Goal: Task Accomplishment & Management: Manage account settings

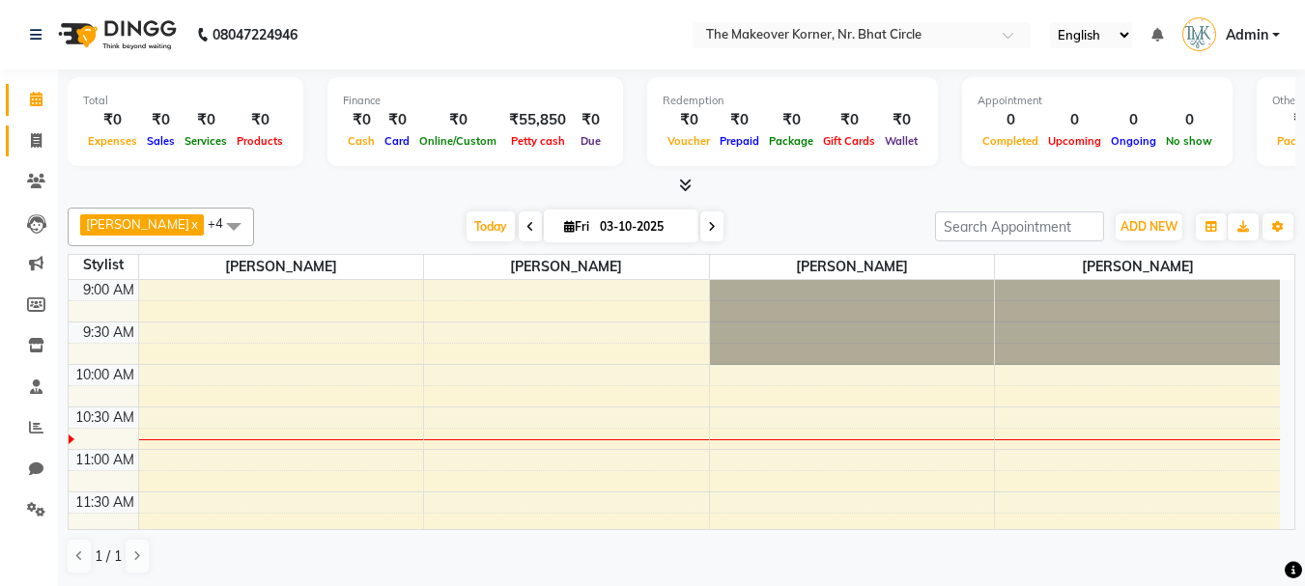
drag, startPoint x: 0, startPoint y: 0, endPoint x: 1221, endPoint y: 1, distance: 1221.1
click at [34, 134] on icon at bounding box center [36, 140] width 11 height 14
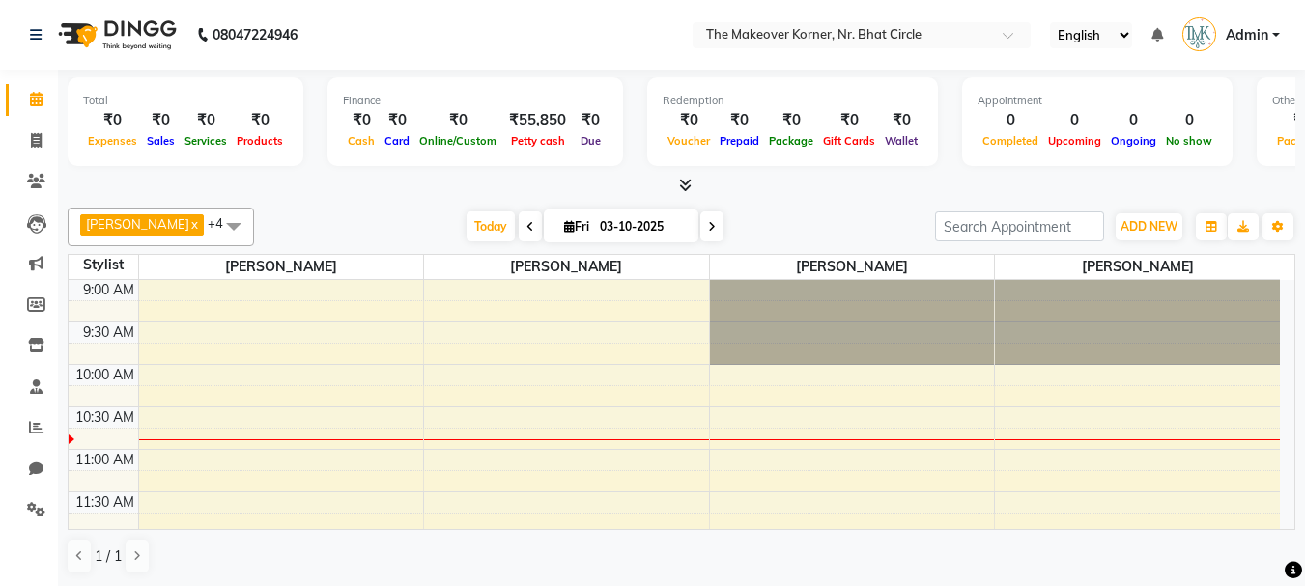
select select "service"
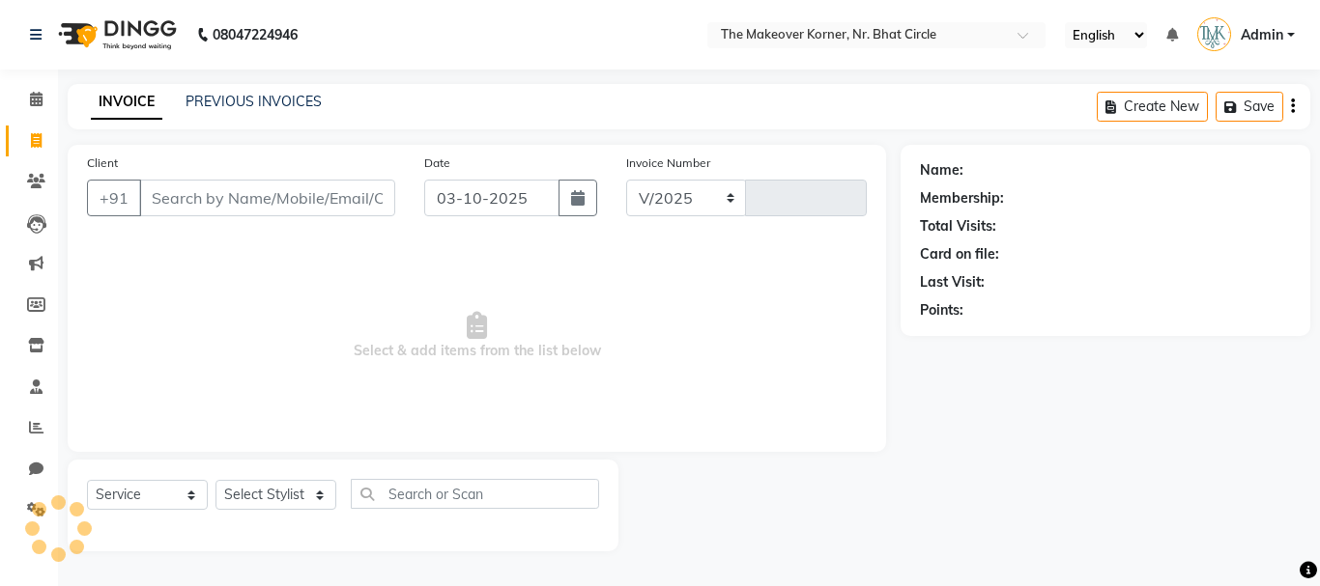
select select "5477"
type input "0582"
drag, startPoint x: 245, startPoint y: 314, endPoint x: 643, endPoint y: 364, distance: 401.2
click at [643, 364] on span "Select & add items from the list below" at bounding box center [477, 336] width 780 height 193
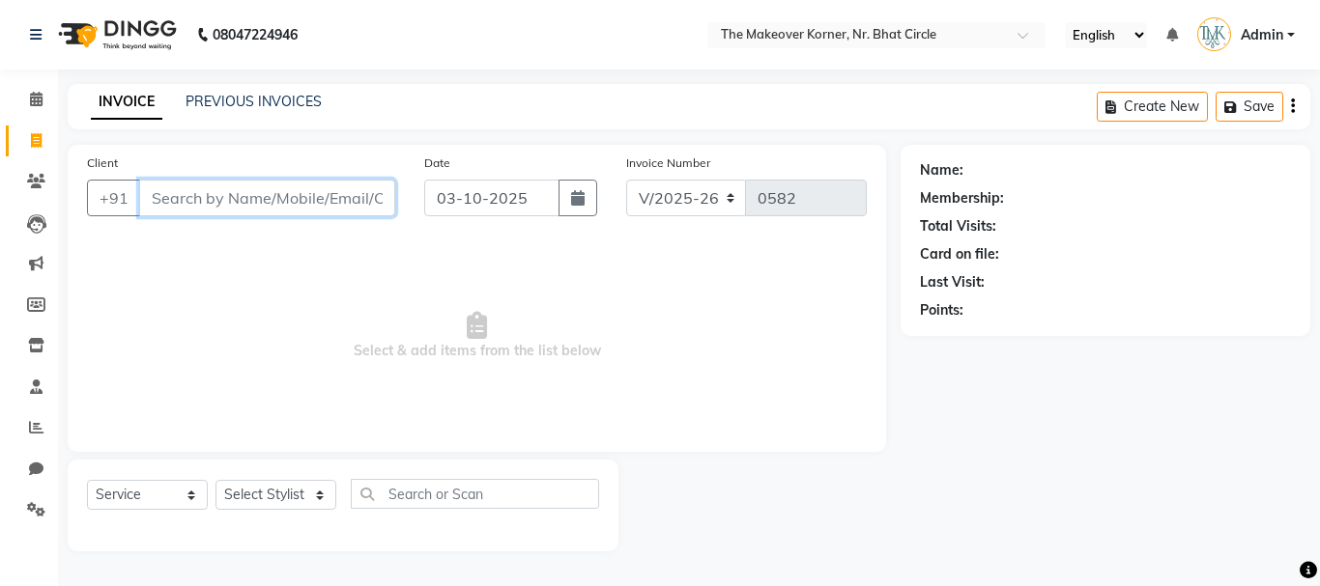
click at [345, 196] on input "Client" at bounding box center [267, 198] width 256 height 37
click at [36, 100] on icon at bounding box center [36, 99] width 13 height 14
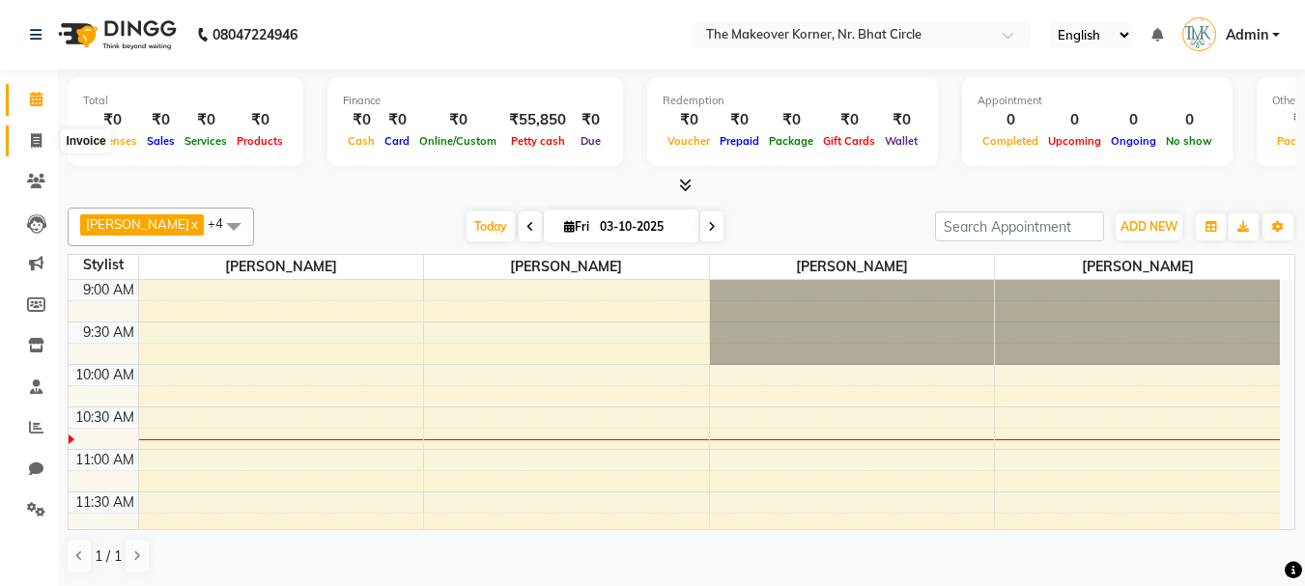
click at [37, 144] on icon at bounding box center [36, 140] width 11 height 14
select select "service"
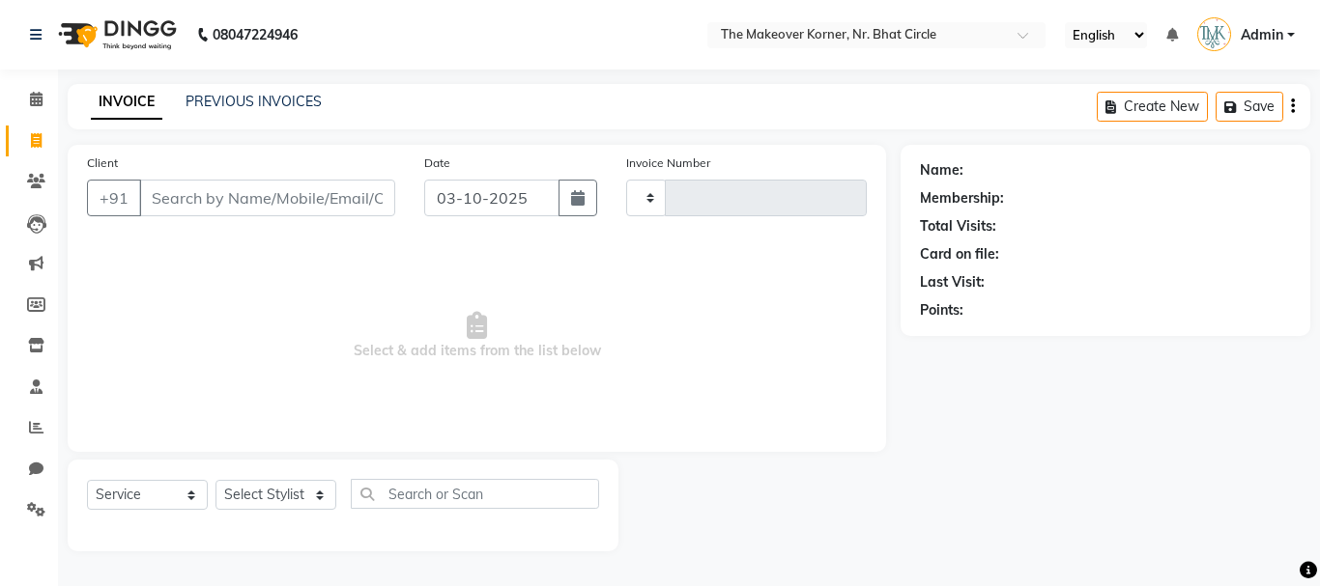
type input "0582"
select select "5477"
click at [1304, 566] on icon at bounding box center [1307, 570] width 17 height 17
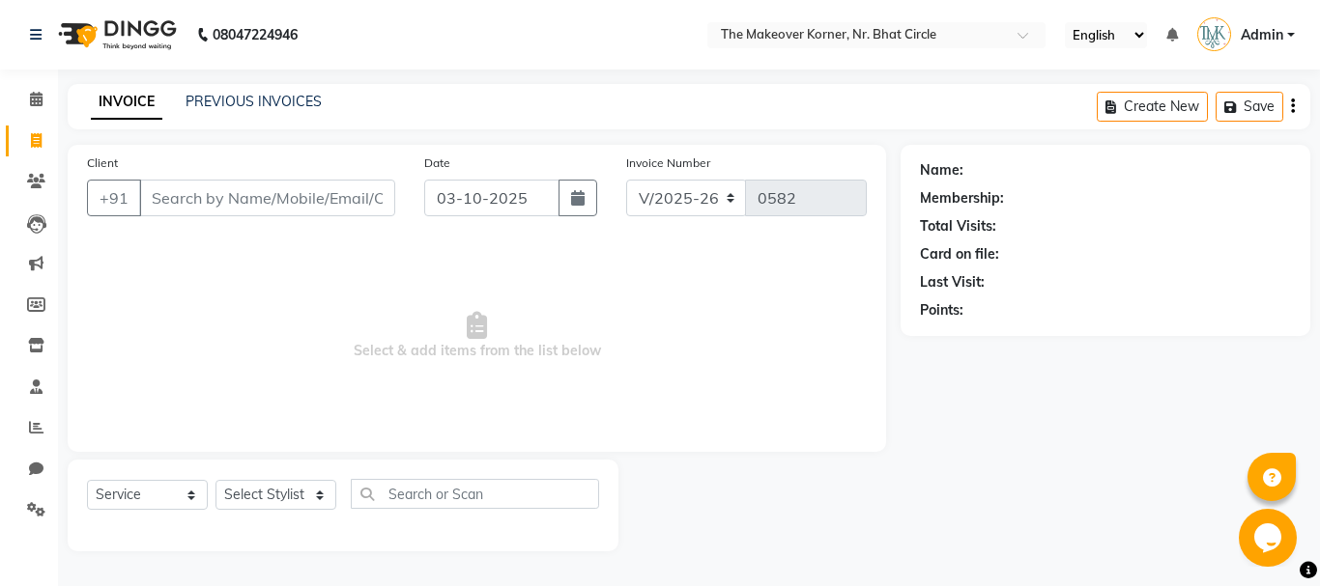
click at [1304, 566] on icon at bounding box center [1307, 570] width 17 height 17
click at [1295, 101] on div "Create New Save" at bounding box center [1203, 106] width 214 height 45
click at [1292, 106] on icon "button" at bounding box center [1293, 106] width 4 height 1
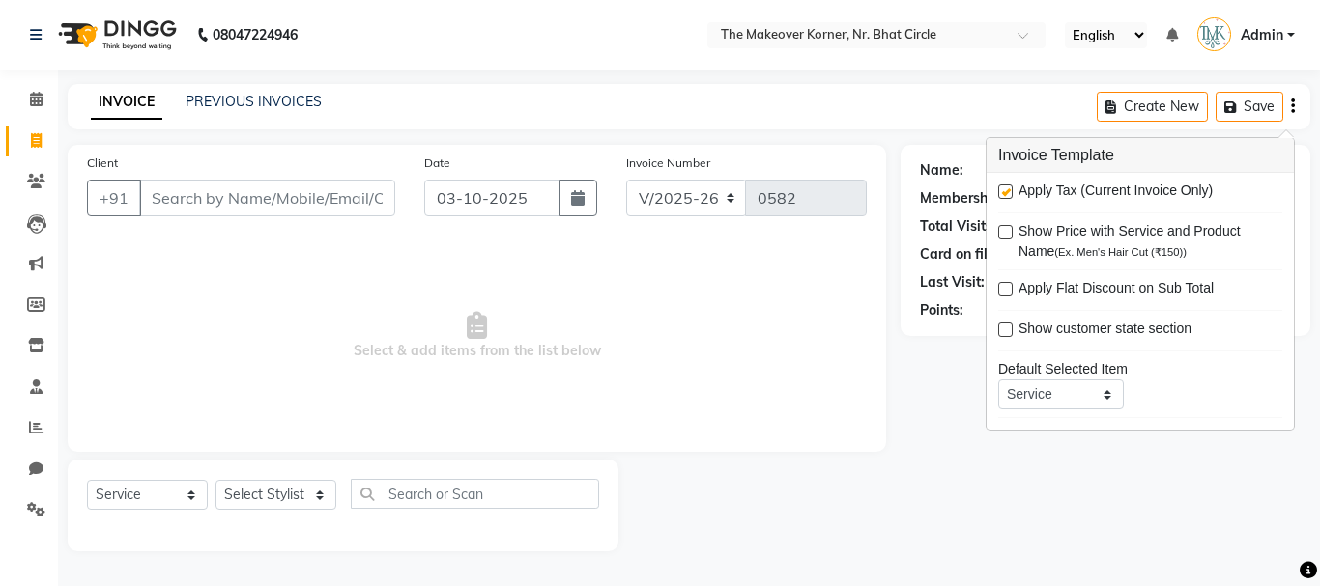
click at [1292, 106] on icon "button" at bounding box center [1293, 106] width 4 height 1
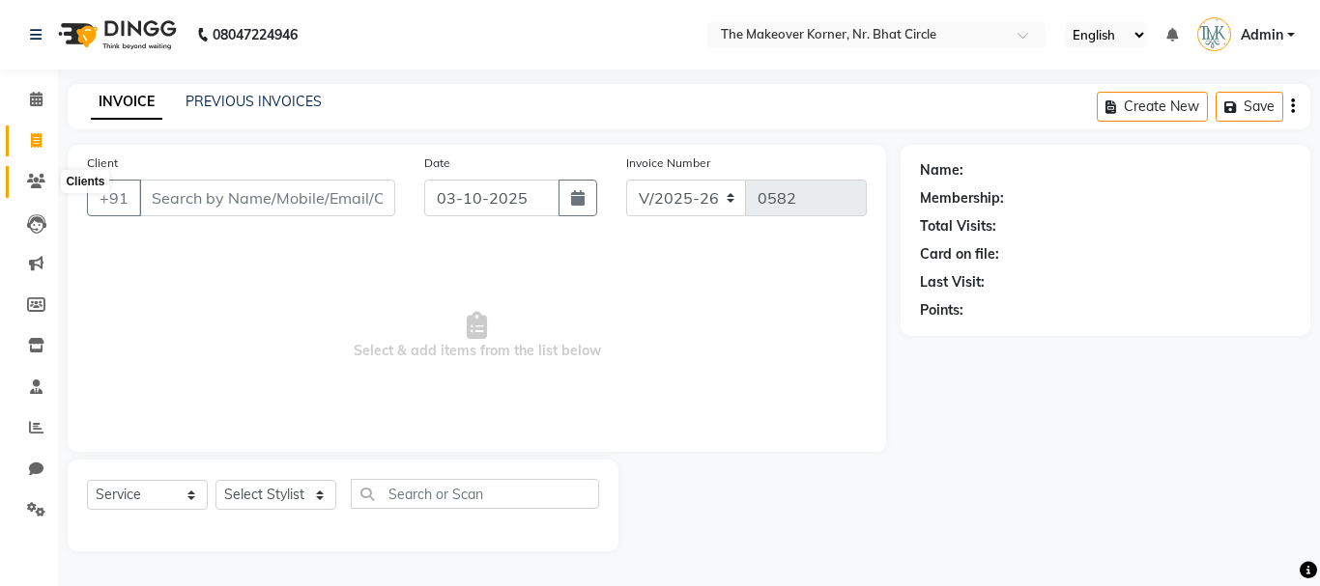
click at [29, 185] on icon at bounding box center [36, 181] width 18 height 14
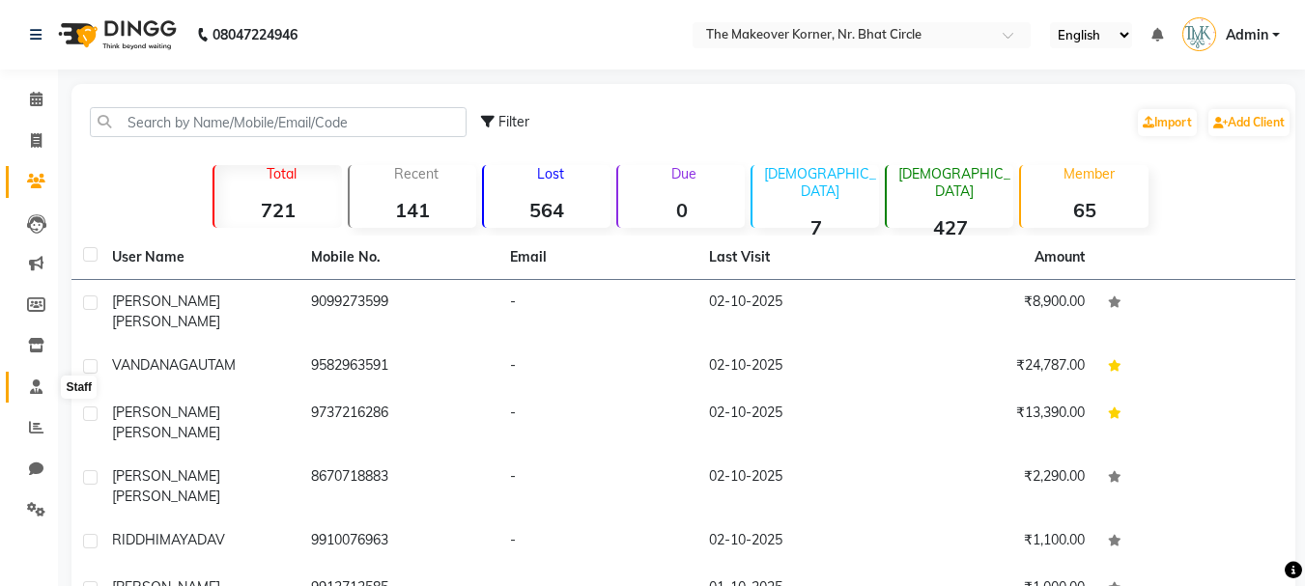
click at [29, 385] on span at bounding box center [36, 388] width 34 height 22
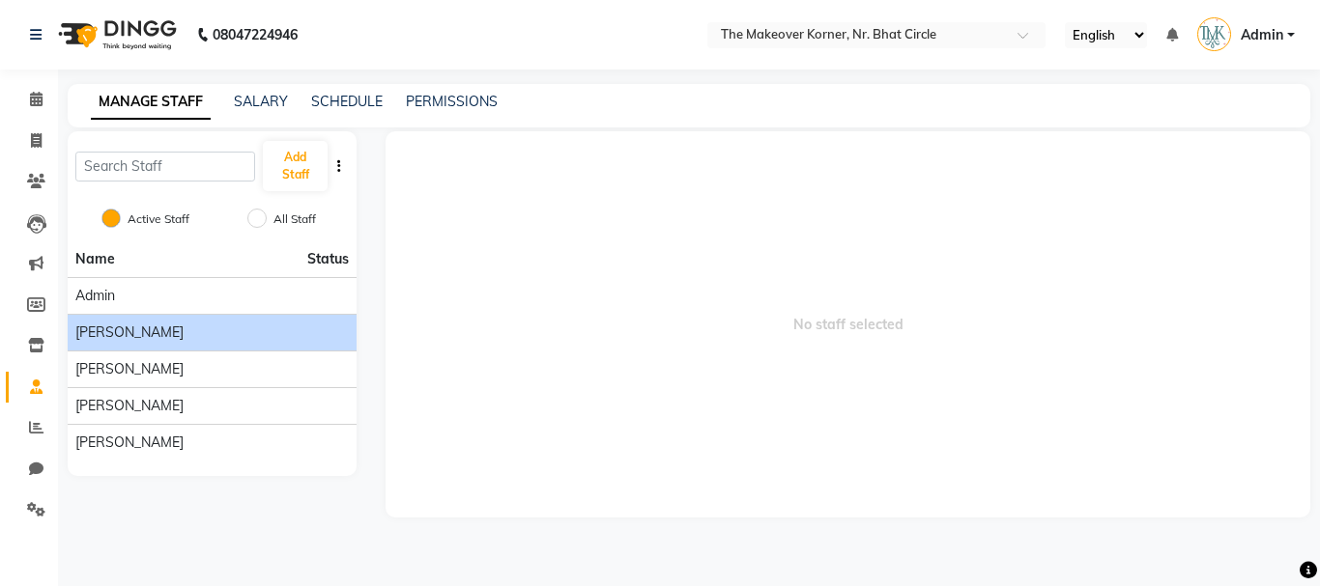
click at [162, 333] on span "[PERSON_NAME]" at bounding box center [129, 333] width 108 height 20
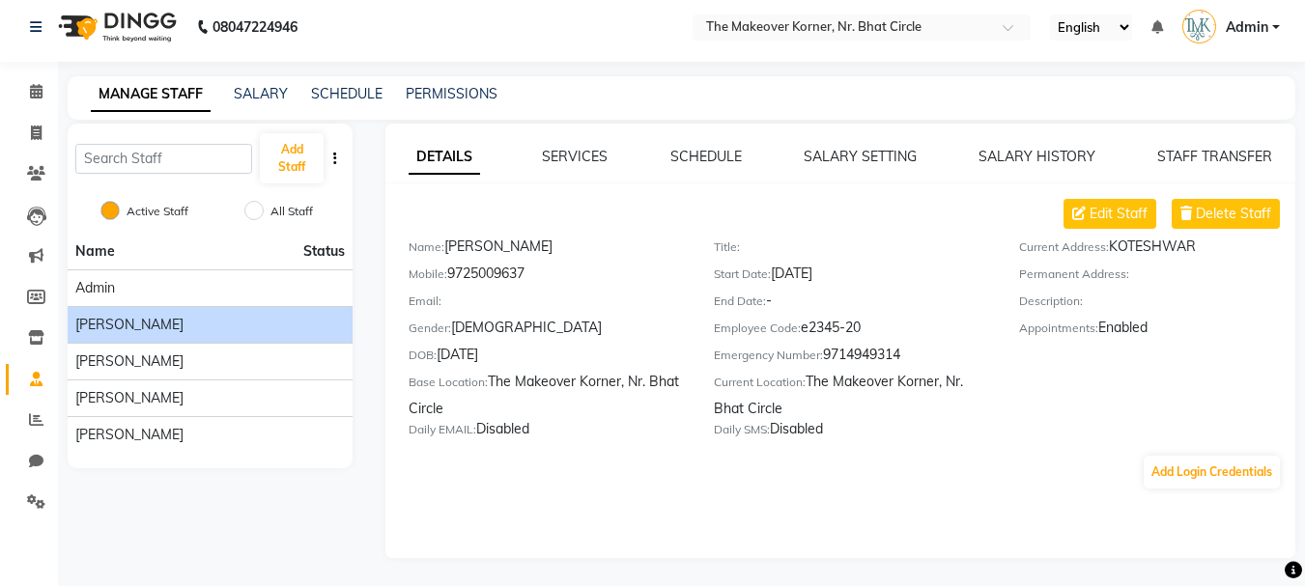
scroll to position [9, 0]
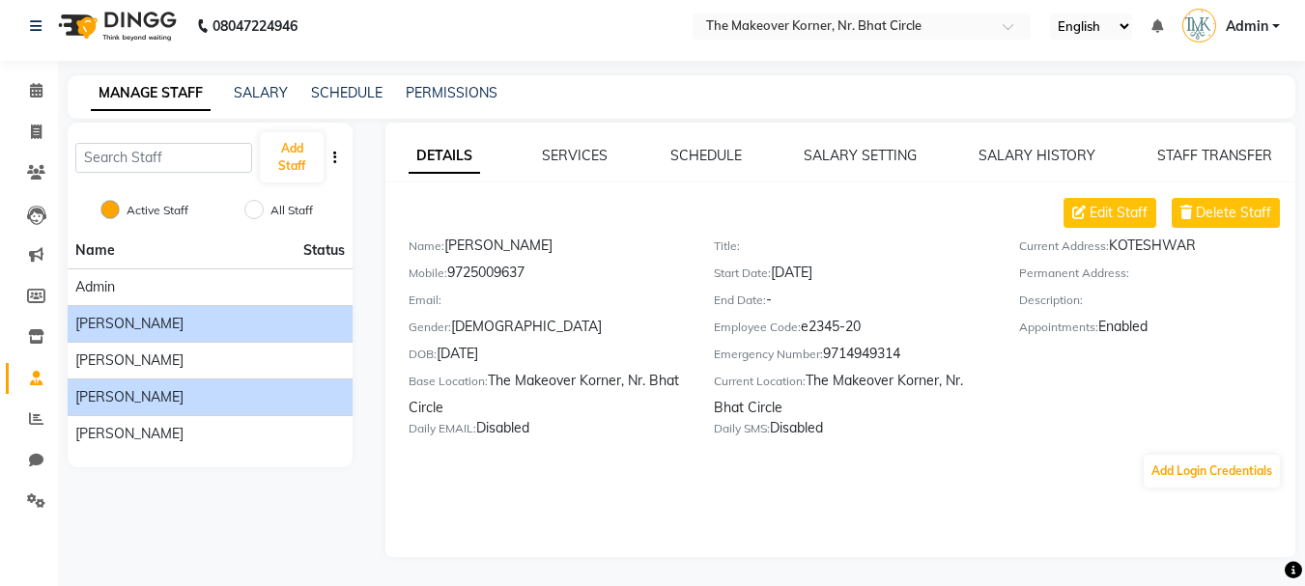
click at [185, 384] on li "[PERSON_NAME]" at bounding box center [210, 397] width 285 height 37
click at [184, 401] on span "[PERSON_NAME]" at bounding box center [129, 397] width 108 height 20
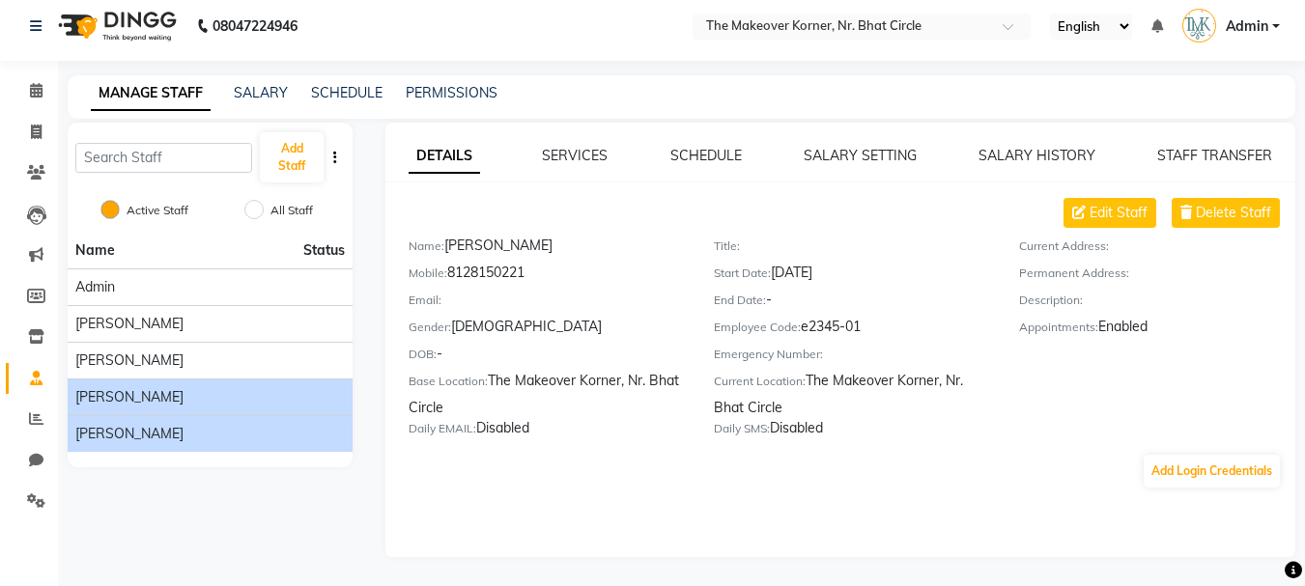
click at [237, 438] on div "[PERSON_NAME]" at bounding box center [210, 434] width 270 height 20
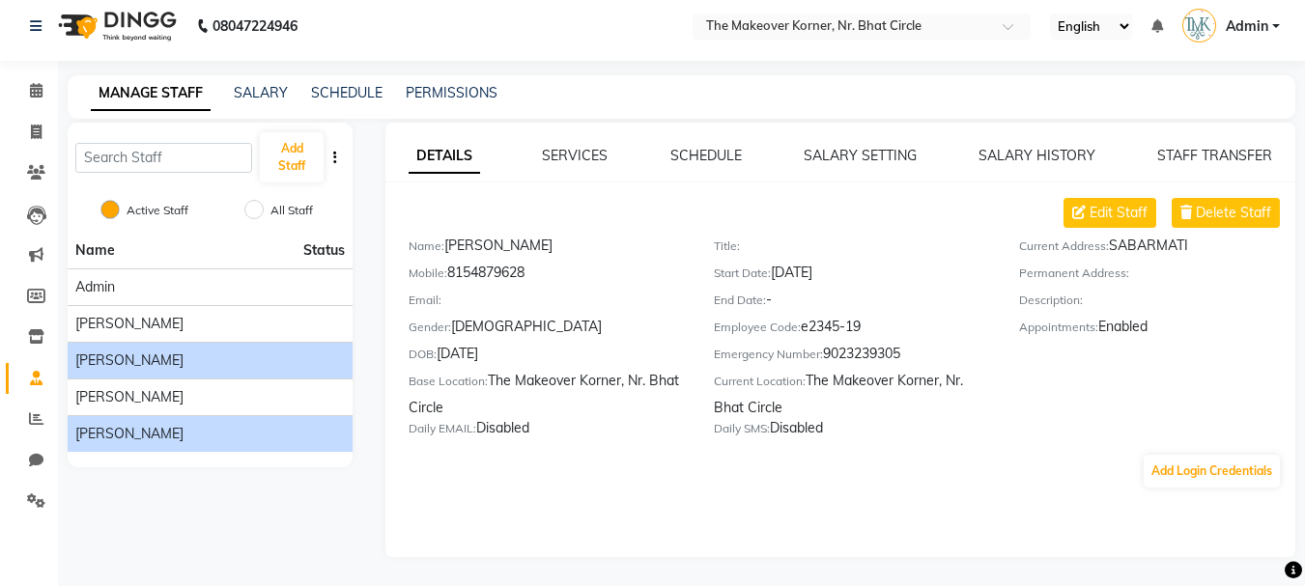
click at [184, 358] on span "[PERSON_NAME]" at bounding box center [129, 361] width 108 height 20
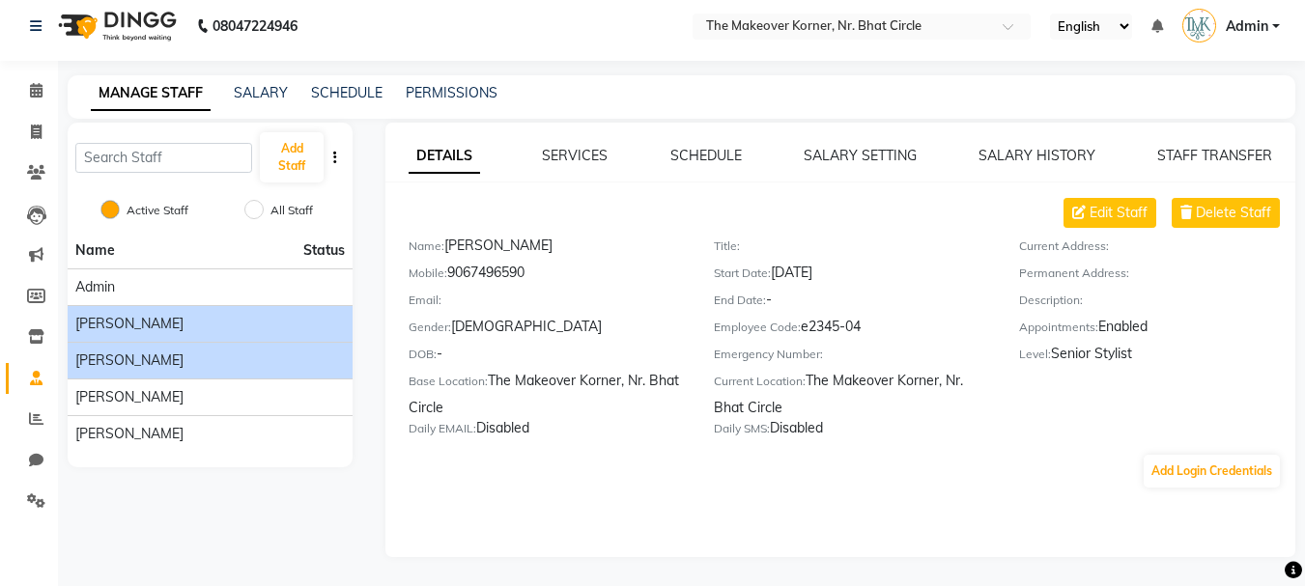
click at [205, 321] on div "[PERSON_NAME]" at bounding box center [210, 324] width 270 height 20
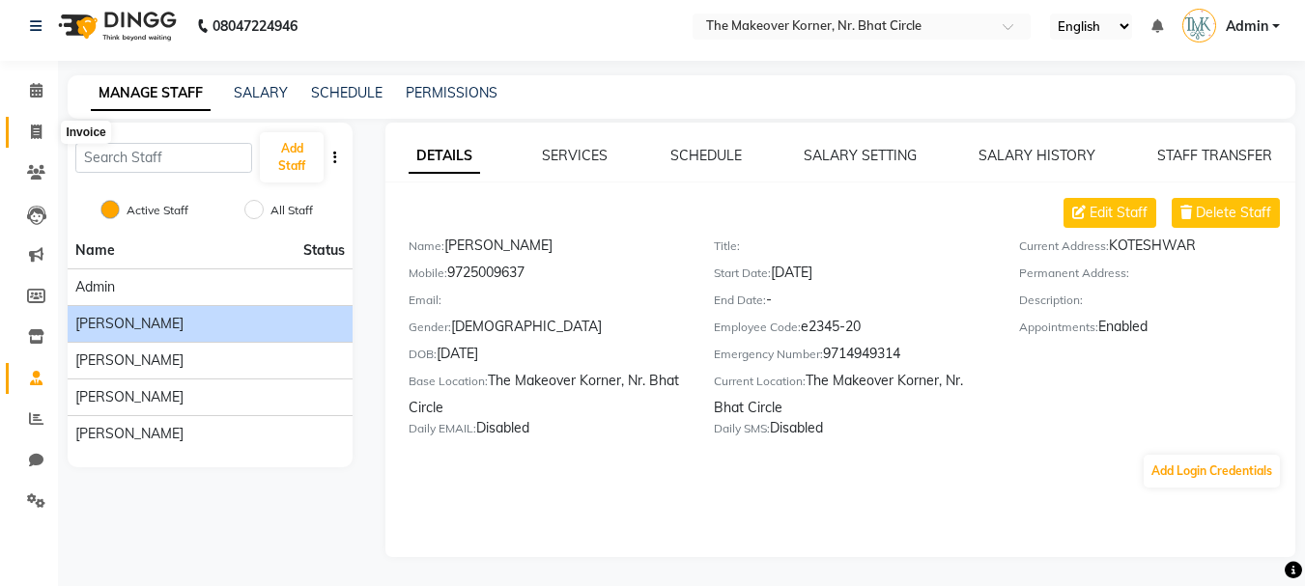
click at [40, 136] on icon at bounding box center [36, 132] width 11 height 14
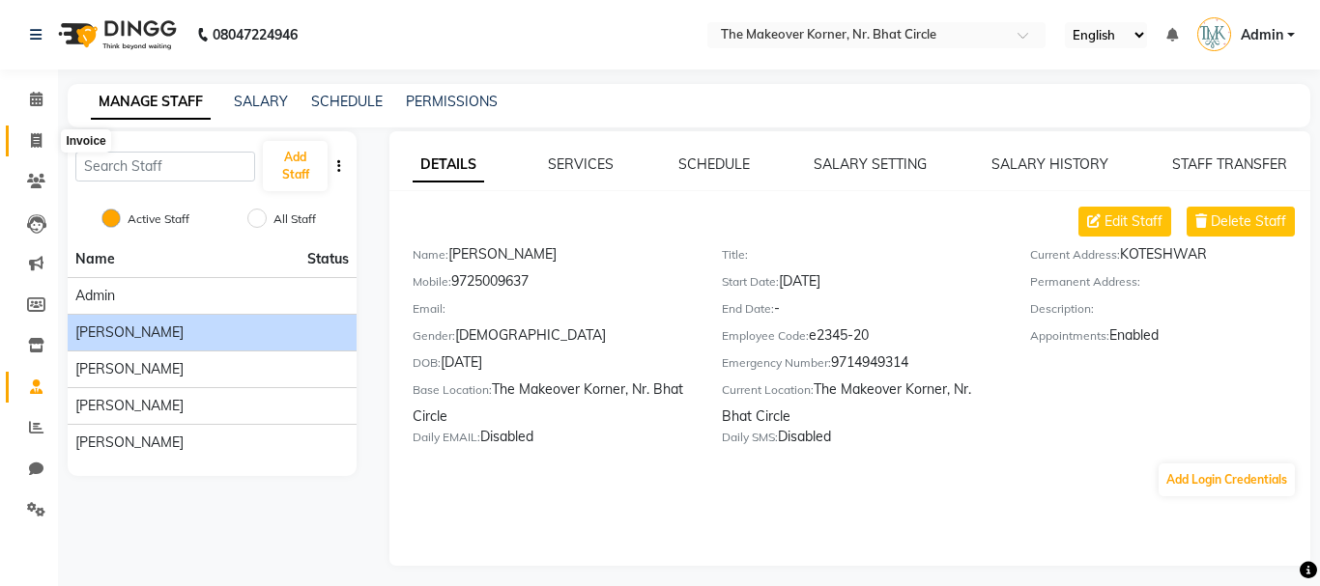
select select "5477"
select select "service"
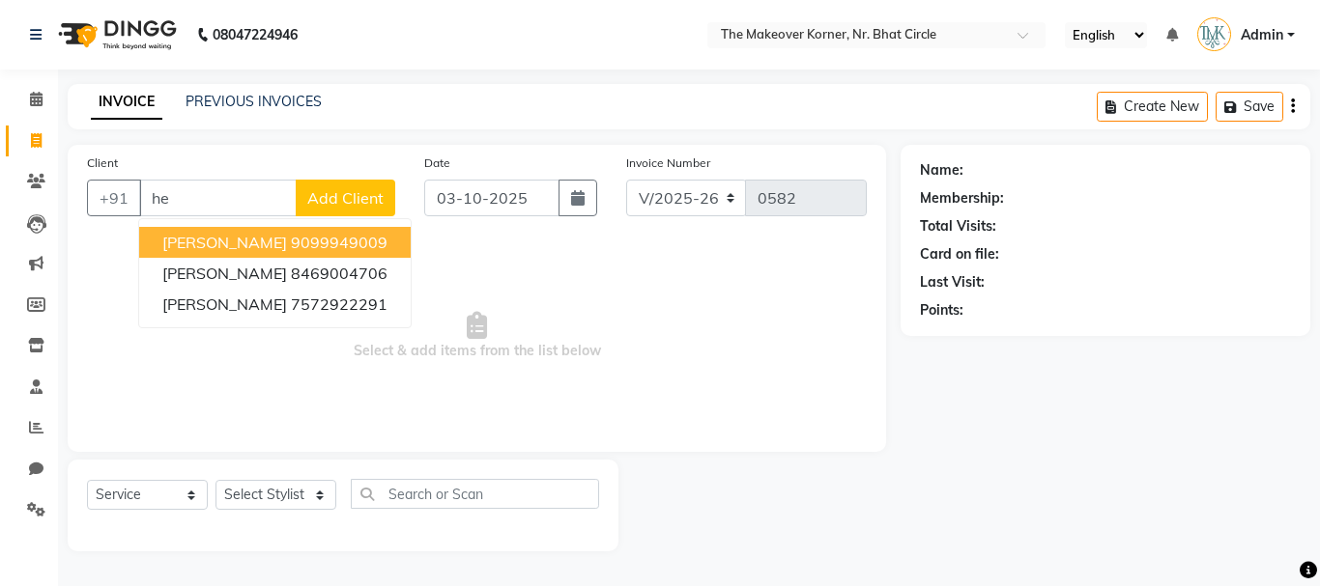
type input "h"
type input "8140633753"
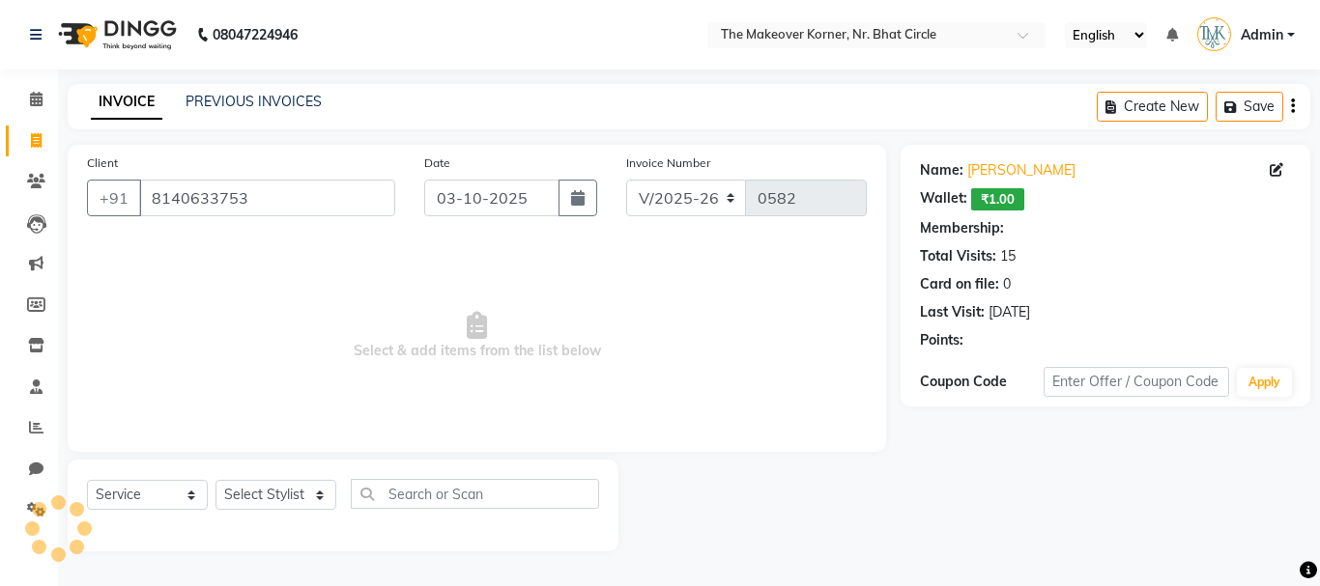
select select "1: Object"
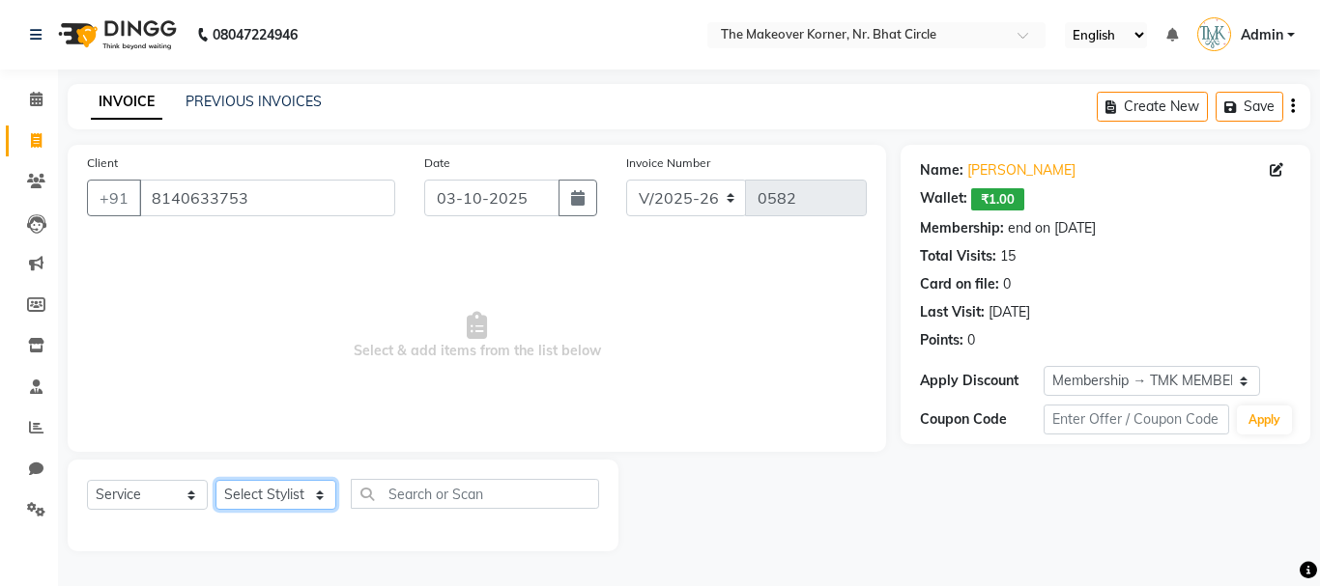
click at [294, 499] on select "Select Stylist Admin [PERSON_NAME] [PERSON_NAME] [PERSON_NAME] [PERSON_NAME]" at bounding box center [275, 495] width 121 height 30
select select "36755"
click at [215, 480] on select "Select Stylist Admin [PERSON_NAME] [PERSON_NAME] [PERSON_NAME] [PERSON_NAME]" at bounding box center [275, 495] width 121 height 30
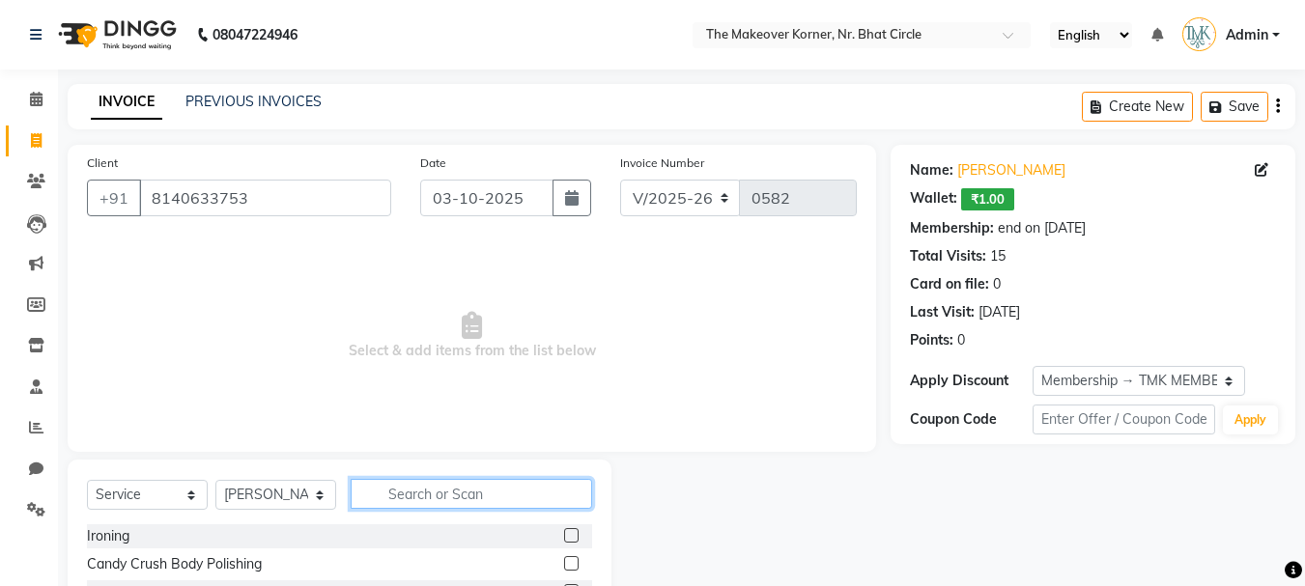
click at [458, 495] on input "text" at bounding box center [472, 494] width 242 height 30
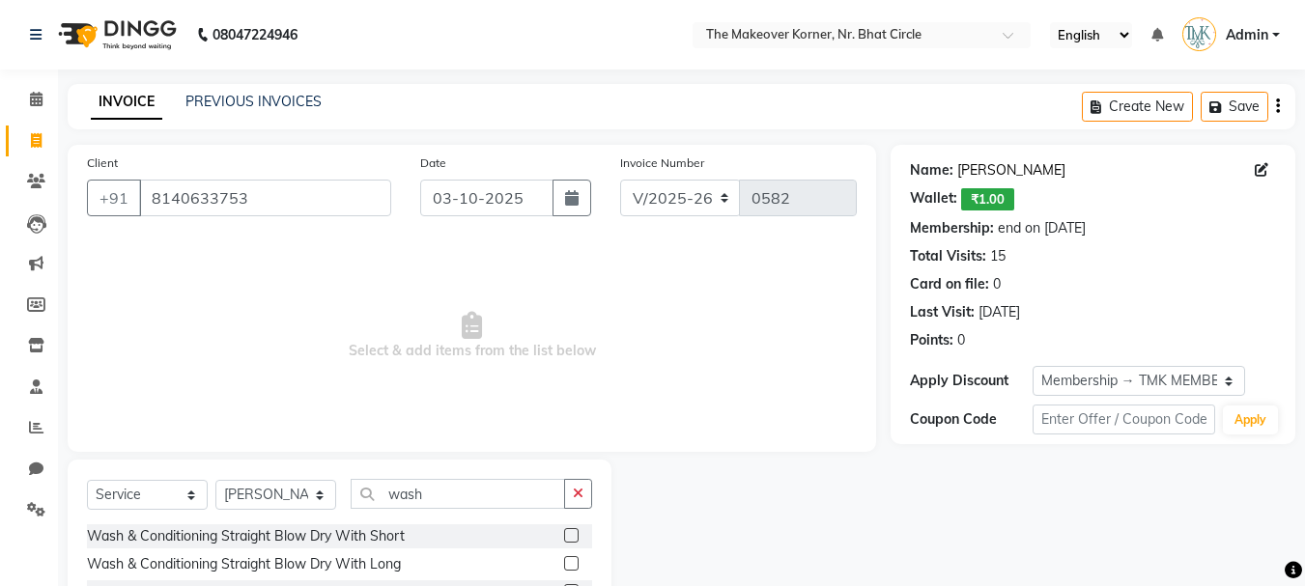
click at [985, 166] on link "[PERSON_NAME]" at bounding box center [1011, 170] width 108 height 20
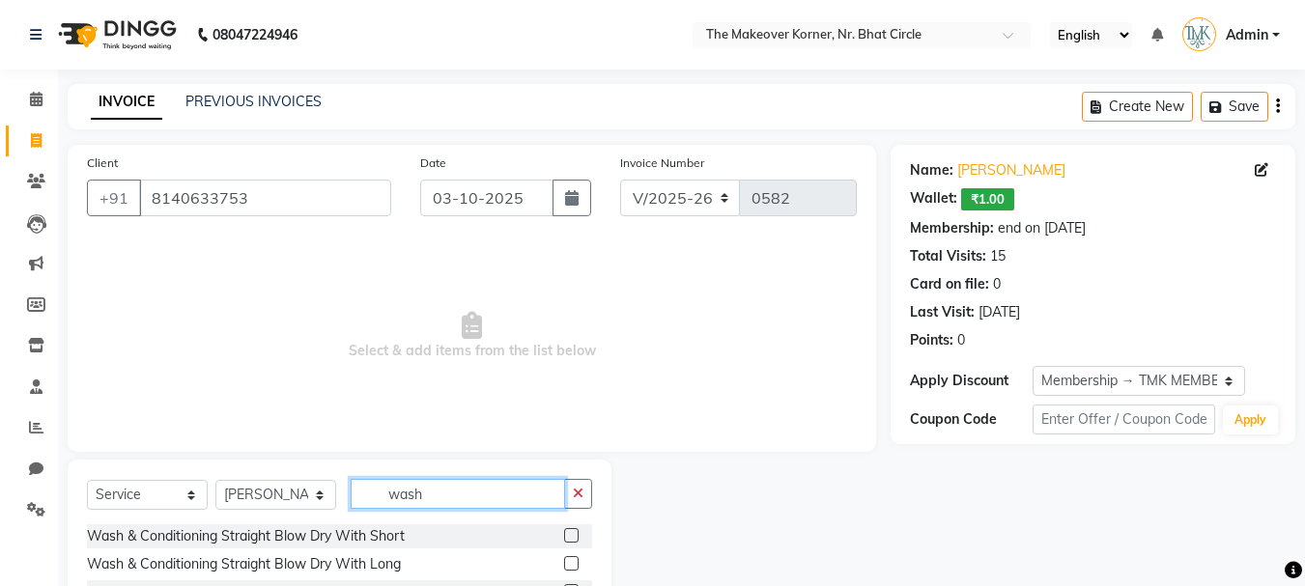
click at [454, 498] on input "wash" at bounding box center [458, 494] width 214 height 30
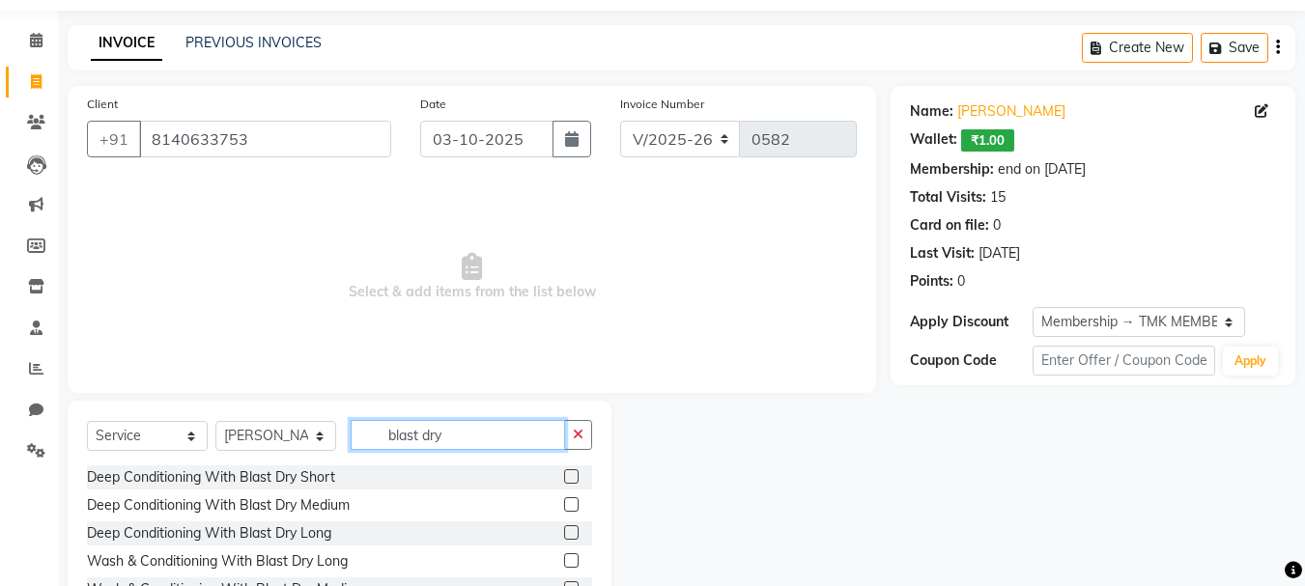
scroll to position [162, 0]
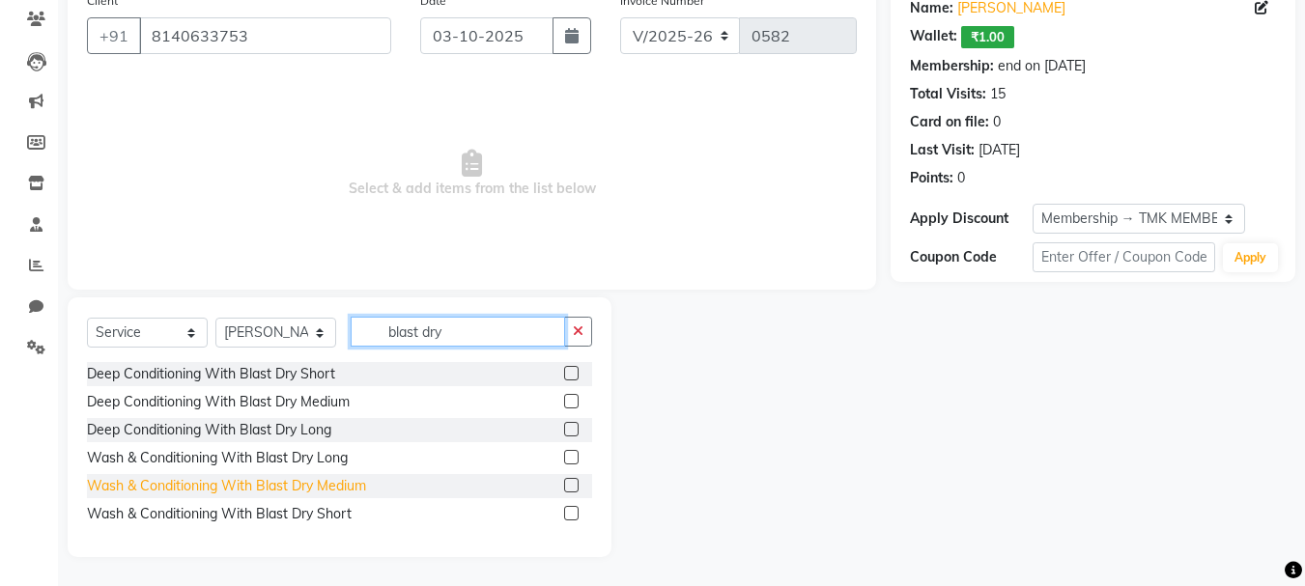
type input "blast dry"
click at [321, 489] on div "Wash & Conditioning With Blast Dry Medium" at bounding box center [226, 486] width 279 height 20
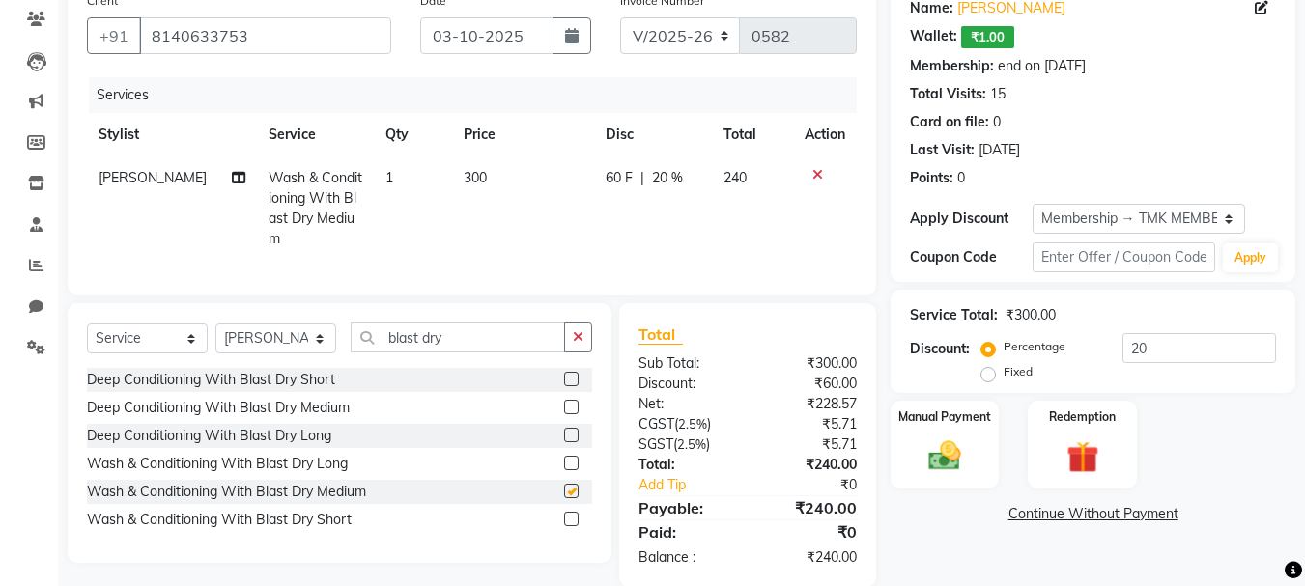
checkbox input "false"
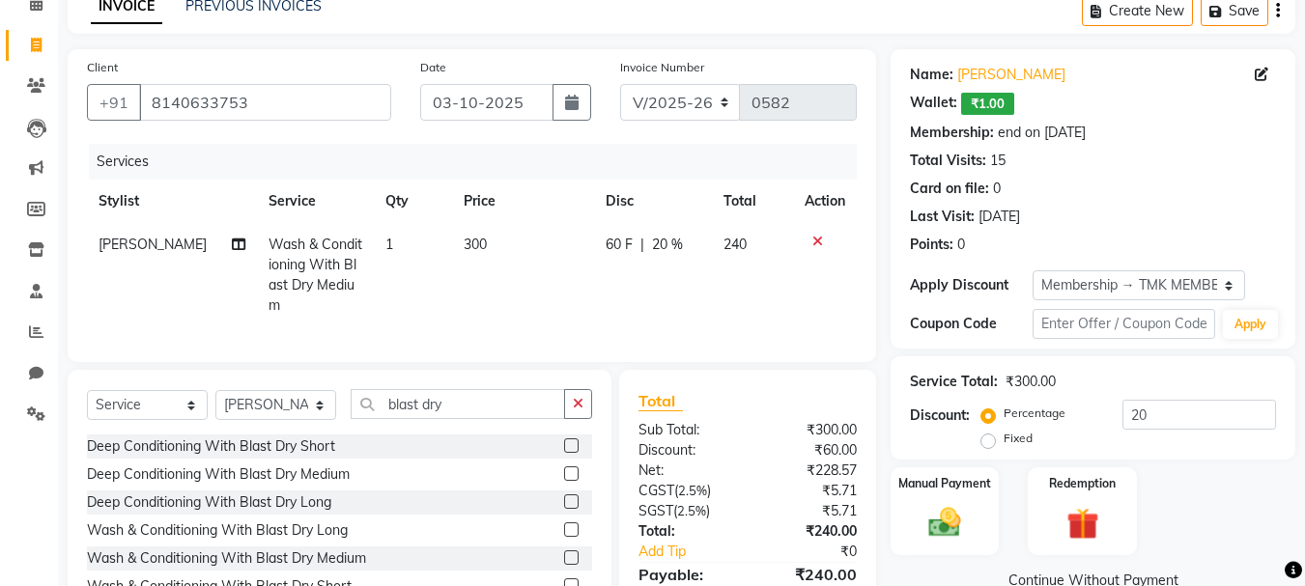
scroll to position [207, 0]
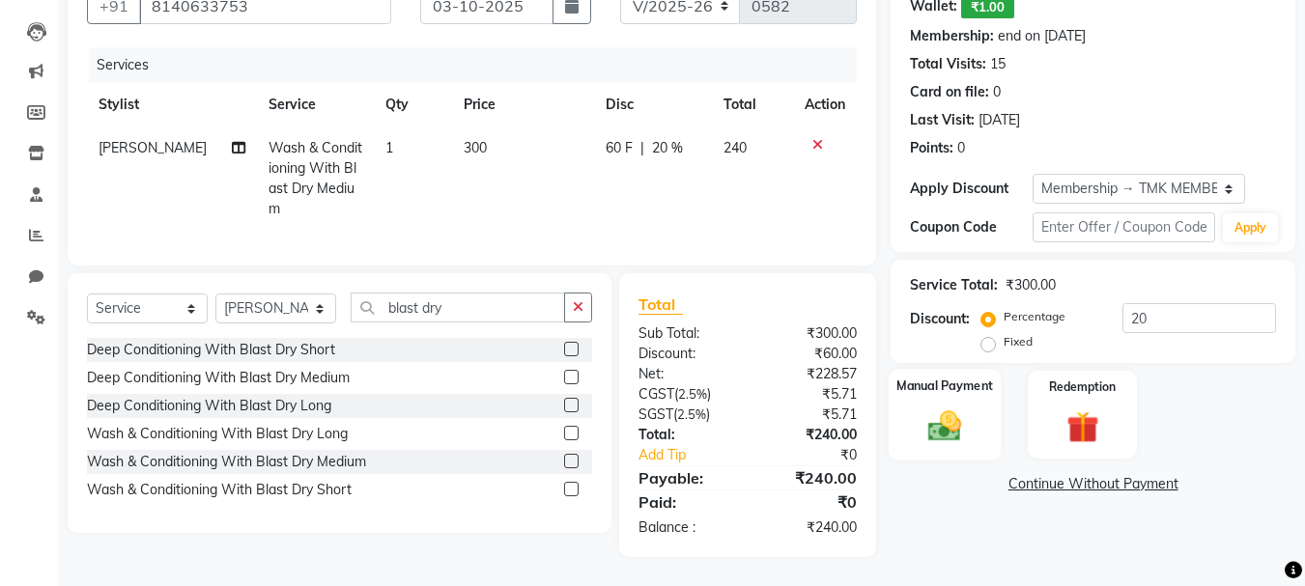
click at [921, 411] on img at bounding box center [945, 426] width 54 height 39
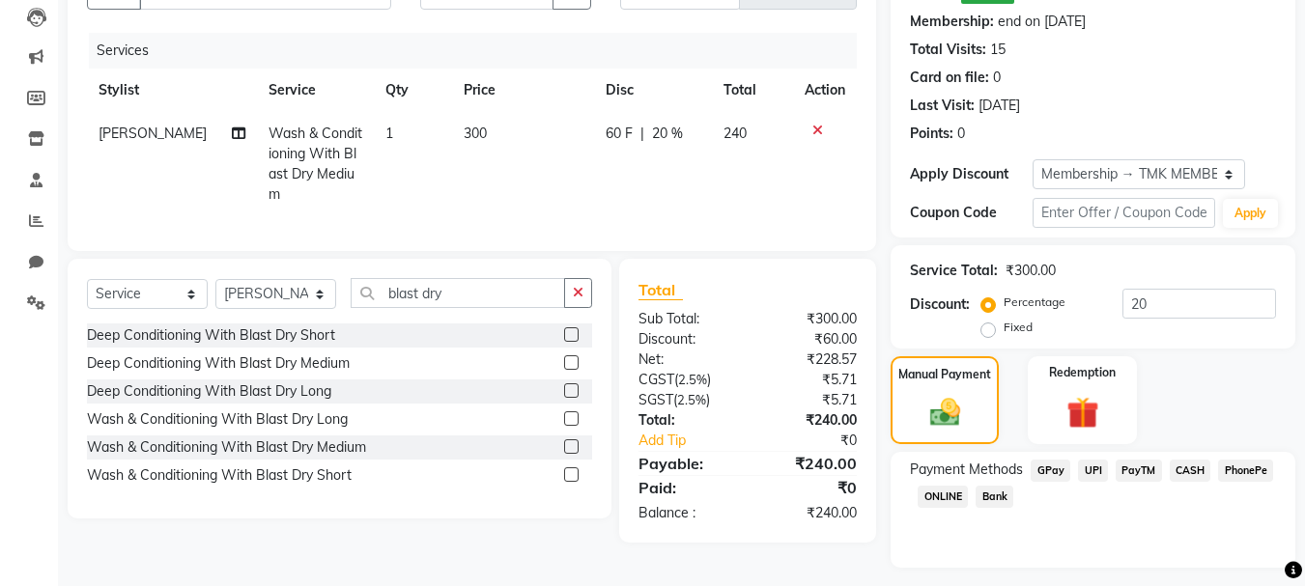
click at [1063, 470] on span "GPay" at bounding box center [1051, 471] width 40 height 22
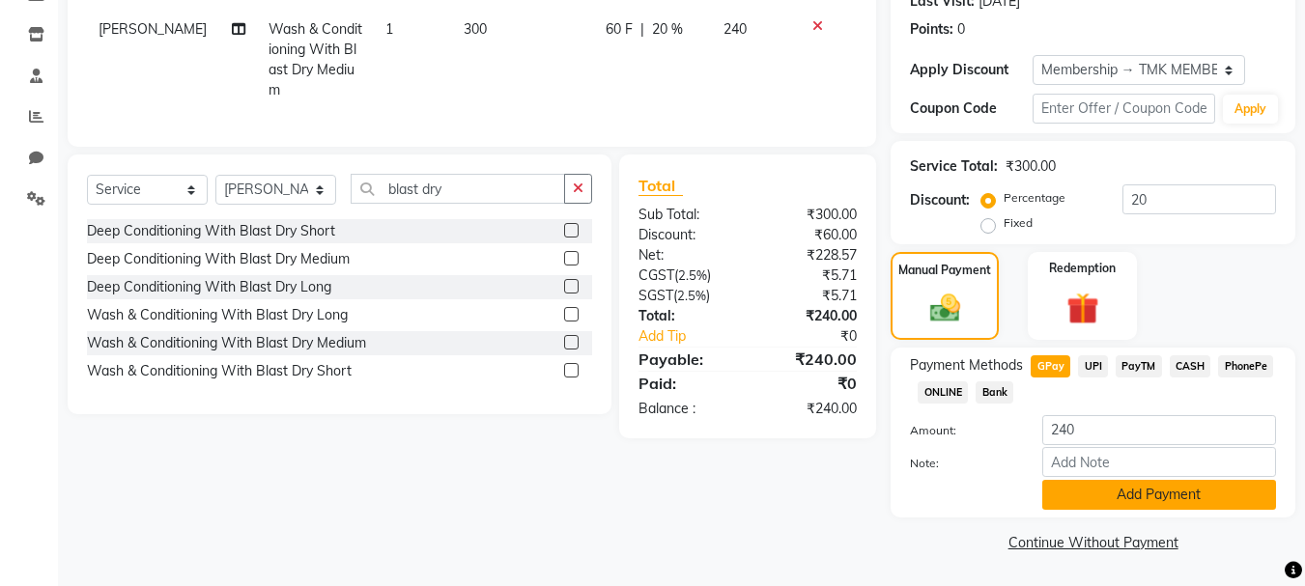
click at [1113, 492] on button "Add Payment" at bounding box center [1159, 495] width 234 height 30
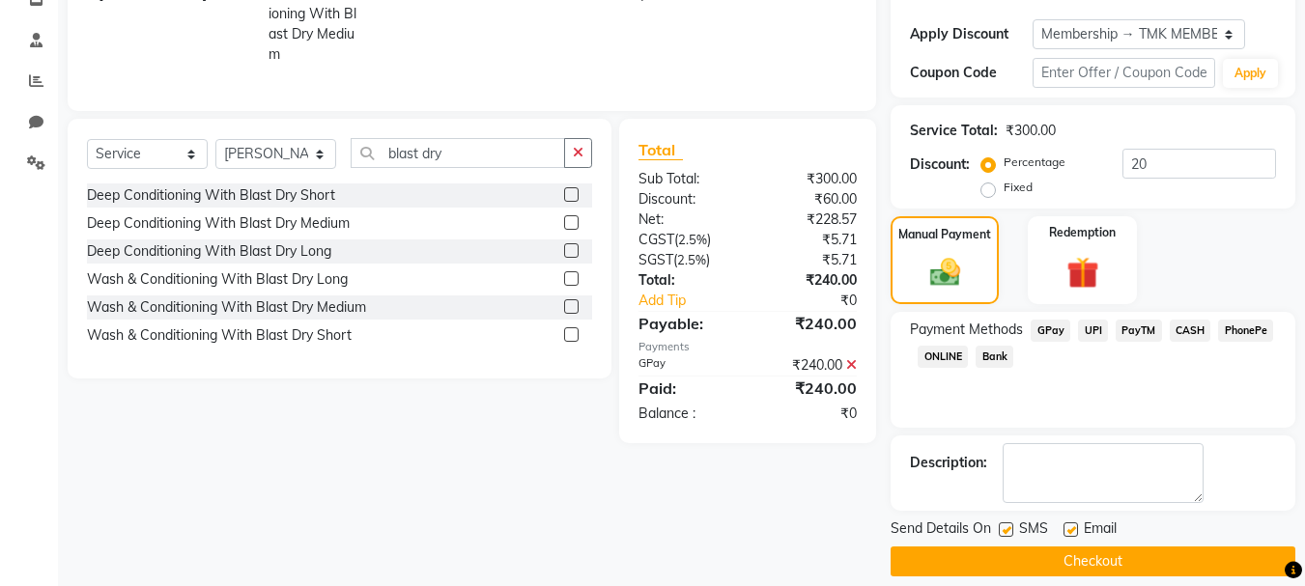
scroll to position [366, 0]
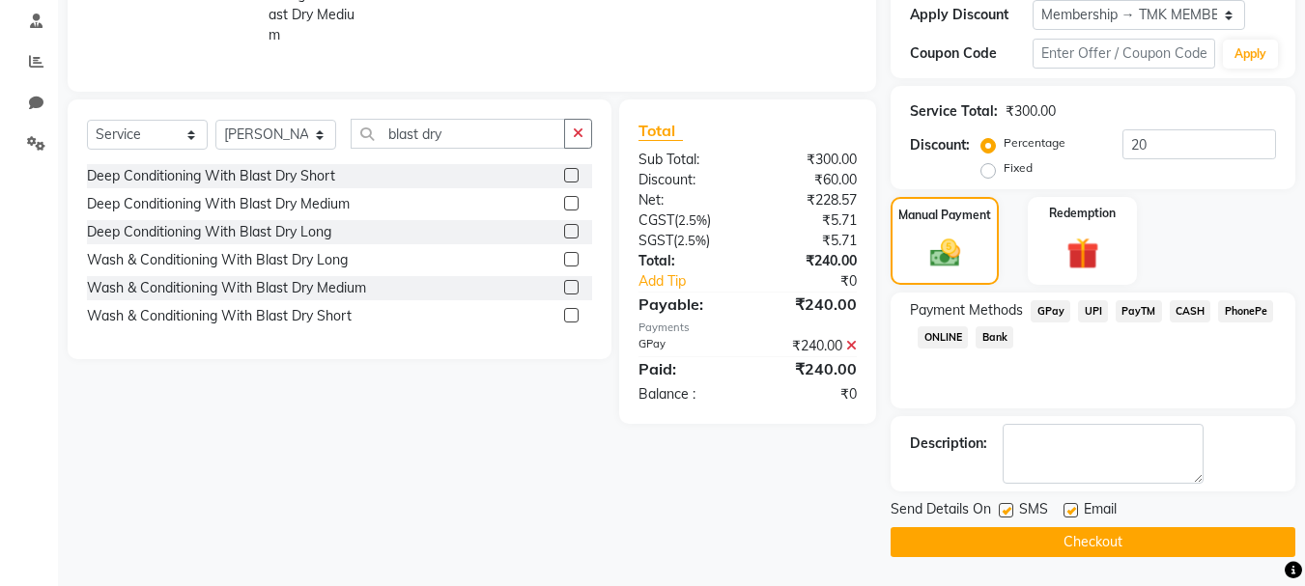
click at [1097, 537] on button "Checkout" at bounding box center [1093, 542] width 405 height 30
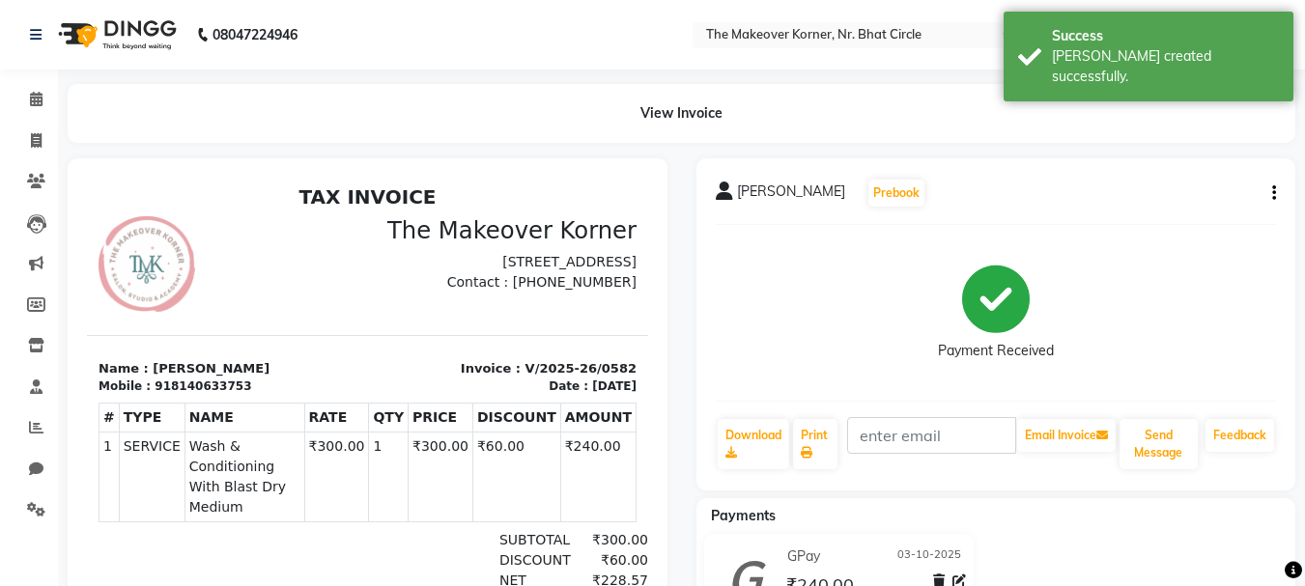
click at [31, 123] on li "Invoice" at bounding box center [29, 142] width 58 height 42
click at [48, 137] on span at bounding box center [36, 141] width 34 height 22
select select "service"
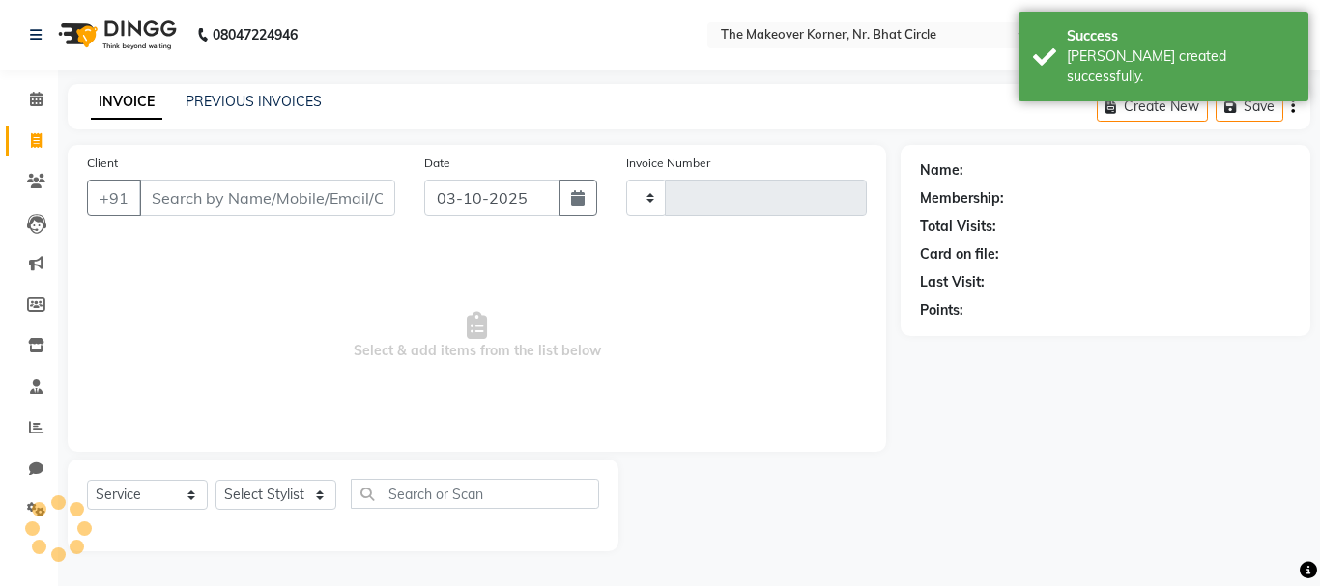
type input "0583"
select select "5477"
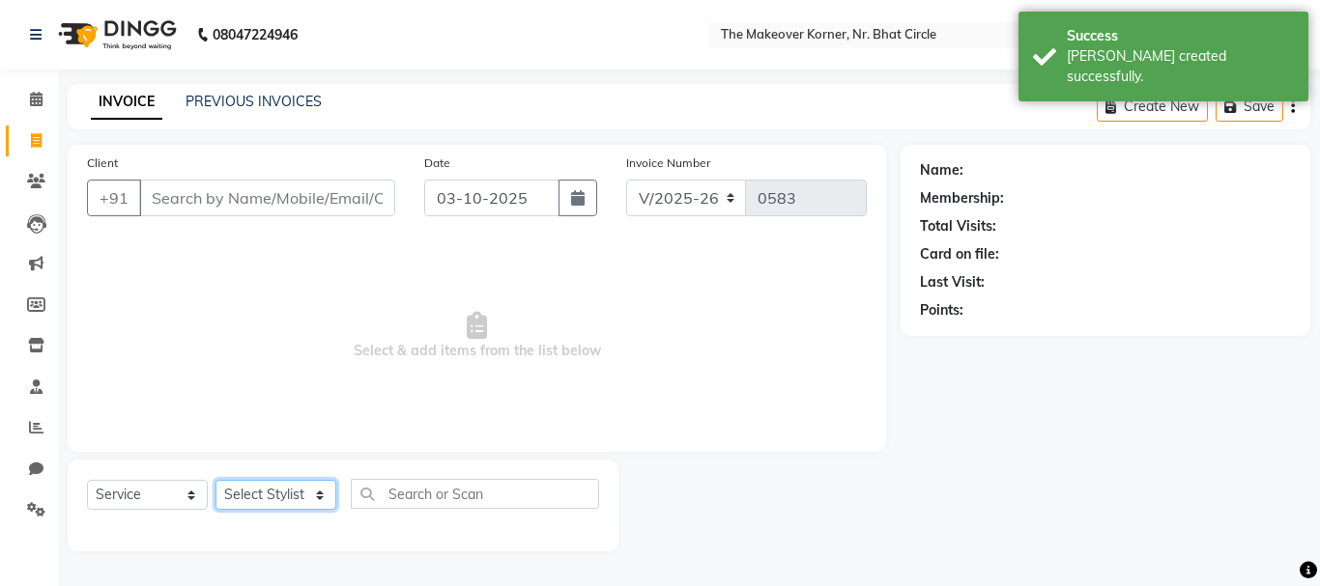
click at [287, 495] on select "Select Stylist Admin [PERSON_NAME] [PERSON_NAME] [PERSON_NAME] [PERSON_NAME]" at bounding box center [275, 495] width 121 height 30
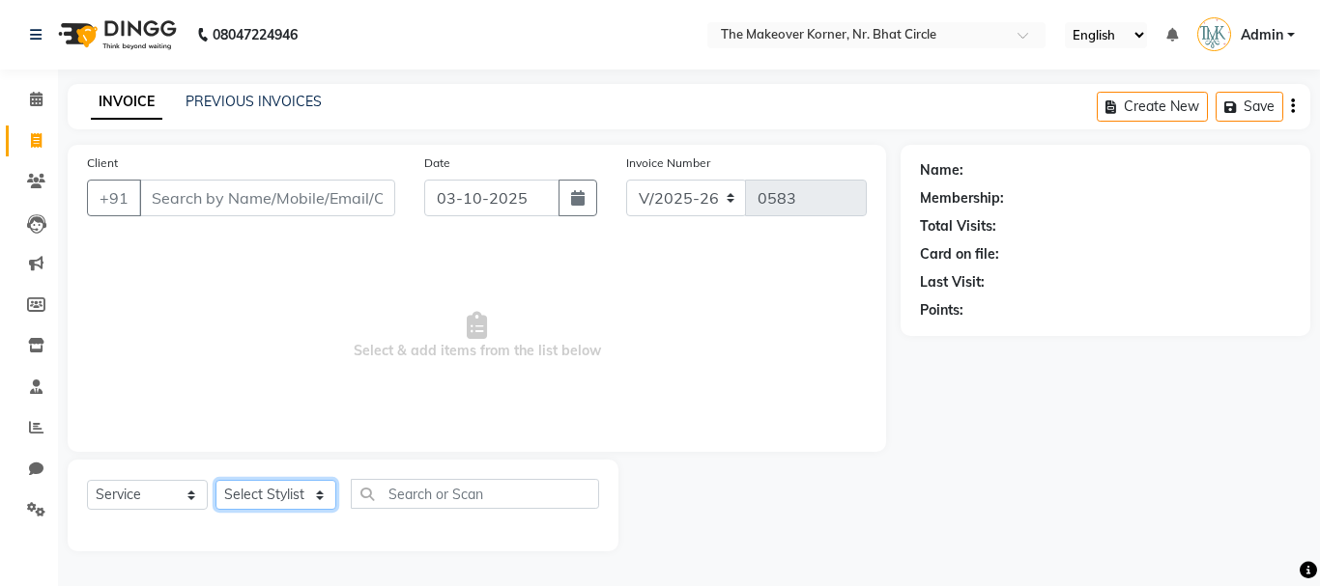
click at [269, 509] on select "Select Stylist Admin [PERSON_NAME] [PERSON_NAME] [PERSON_NAME] [PERSON_NAME]" at bounding box center [275, 495] width 121 height 30
click at [252, 113] on div "INVOICE PREVIOUS INVOICES" at bounding box center [206, 103] width 277 height 22
click at [252, 104] on link "PREVIOUS INVOICES" at bounding box center [253, 101] width 136 height 17
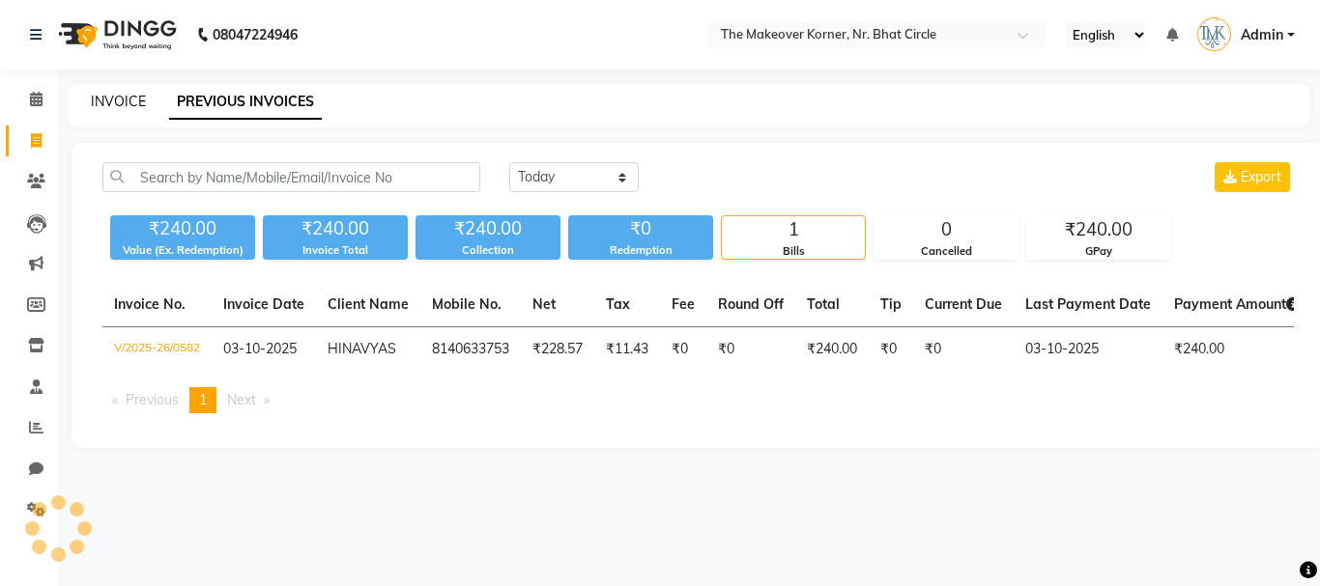
click at [116, 93] on link "INVOICE" at bounding box center [118, 101] width 55 height 17
select select "service"
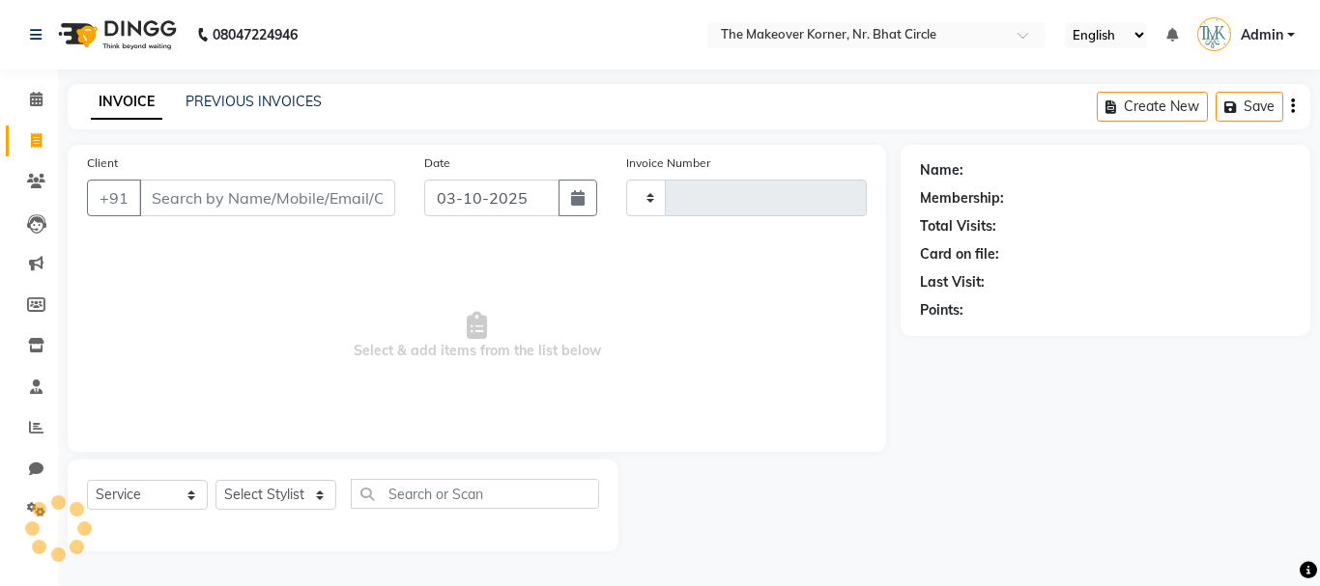
type input "0583"
select select "5477"
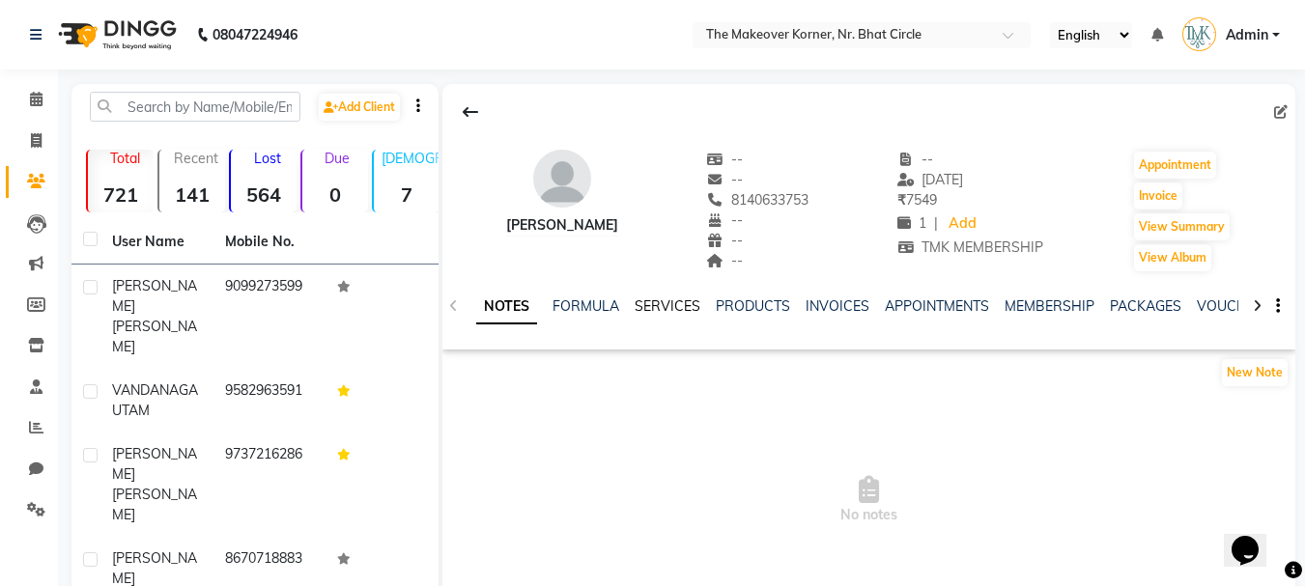
click at [666, 311] on link "SERVICES" at bounding box center [668, 306] width 66 height 17
